Goal: Information Seeking & Learning: Understand process/instructions

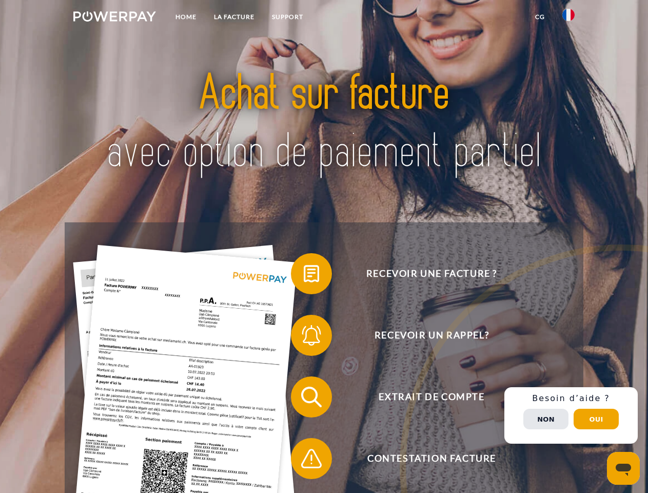
click at [114, 18] on img at bounding box center [114, 16] width 83 height 10
click at [569, 18] on img at bounding box center [569, 15] width 12 height 12
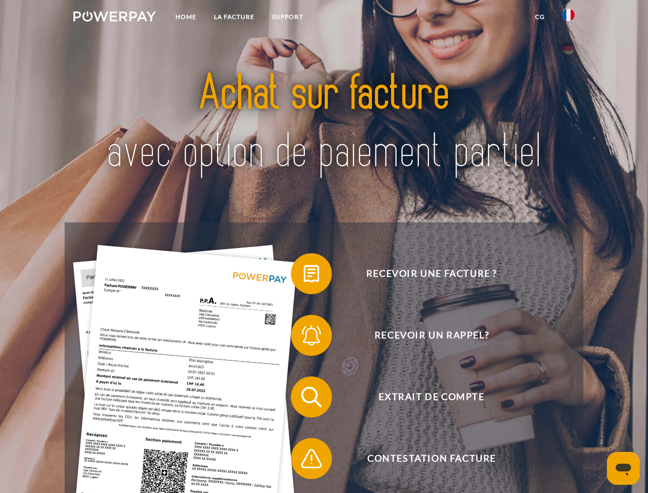
click at [540, 17] on link "CG" at bounding box center [540, 17] width 27 height 18
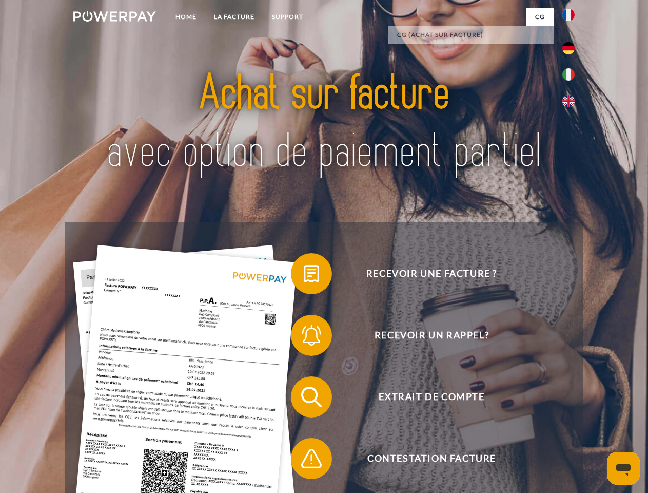
click at [304, 276] on span at bounding box center [295, 273] width 51 height 51
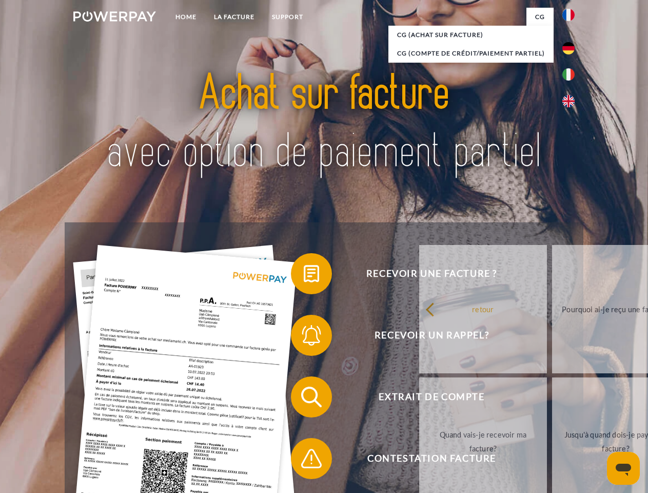
click at [304, 337] on span at bounding box center [295, 334] width 51 height 51
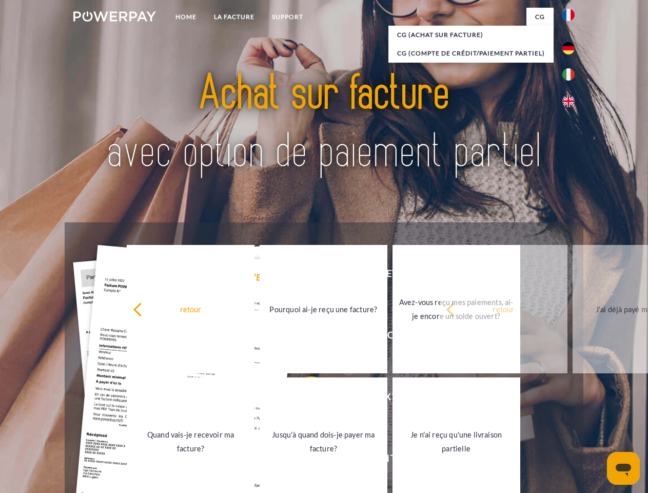
click at [304, 399] on link "Jusqu'à quand dois-je payer ma facture?" at bounding box center [324, 441] width 128 height 128
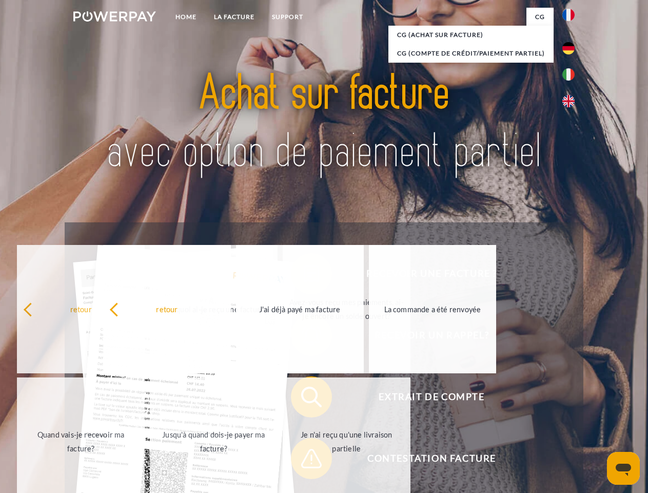
click at [304, 460] on span at bounding box center [295, 458] width 51 height 51
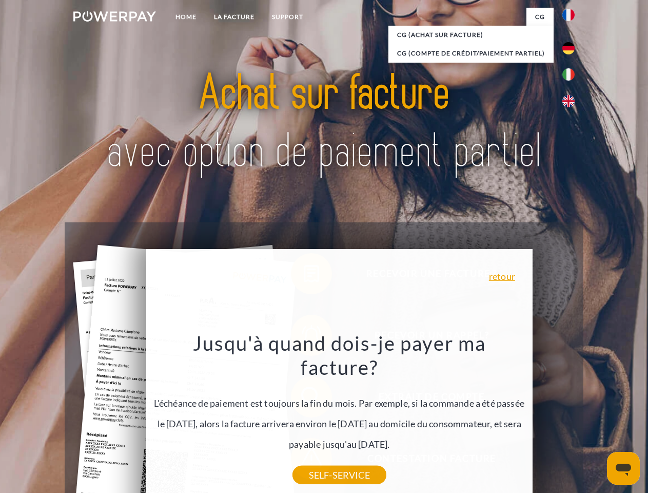
click at [571, 415] on div "Recevoir une facture ? Recevoir un rappel? Extrait de compte retour" at bounding box center [324, 427] width 518 height 411
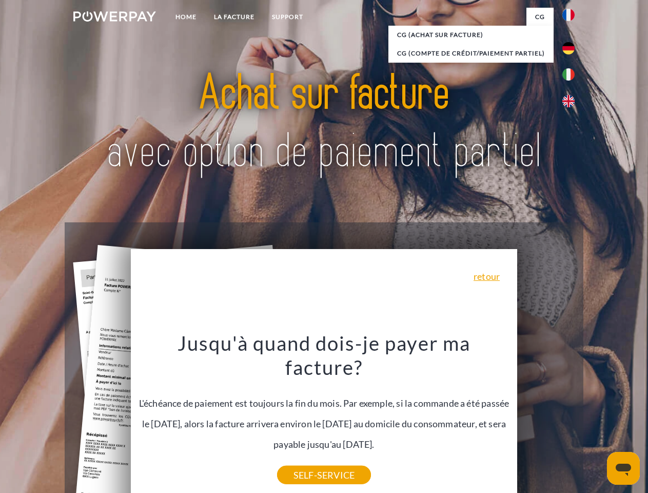
click at [546, 417] on span "Extrait de compte" at bounding box center [431, 396] width 251 height 41
click at [596, 419] on header "Home LA FACTURE Support" at bounding box center [324, 354] width 648 height 709
